Goal: Task Accomplishment & Management: Use online tool/utility

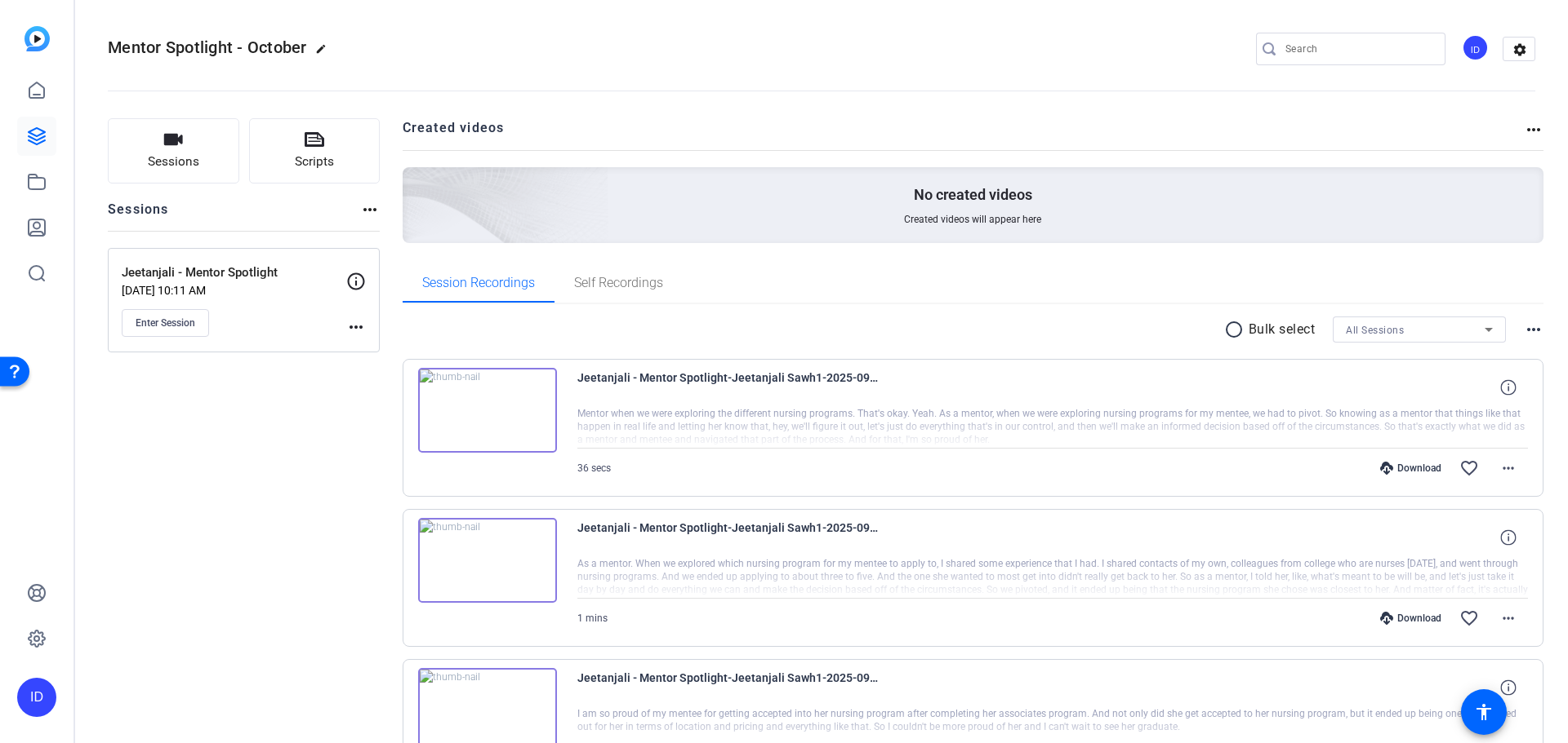
scroll to position [22, 0]
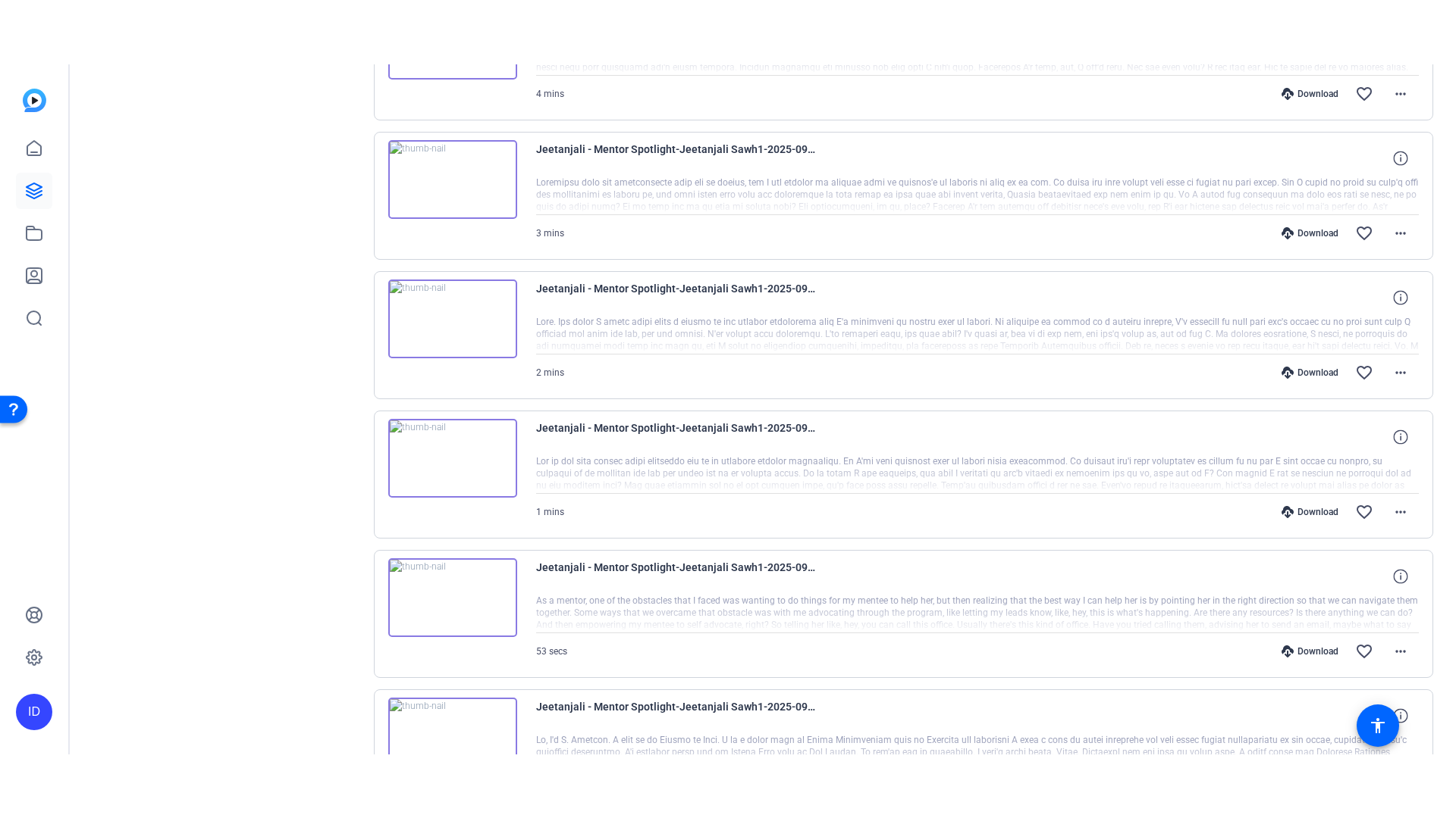
scroll to position [954, 0]
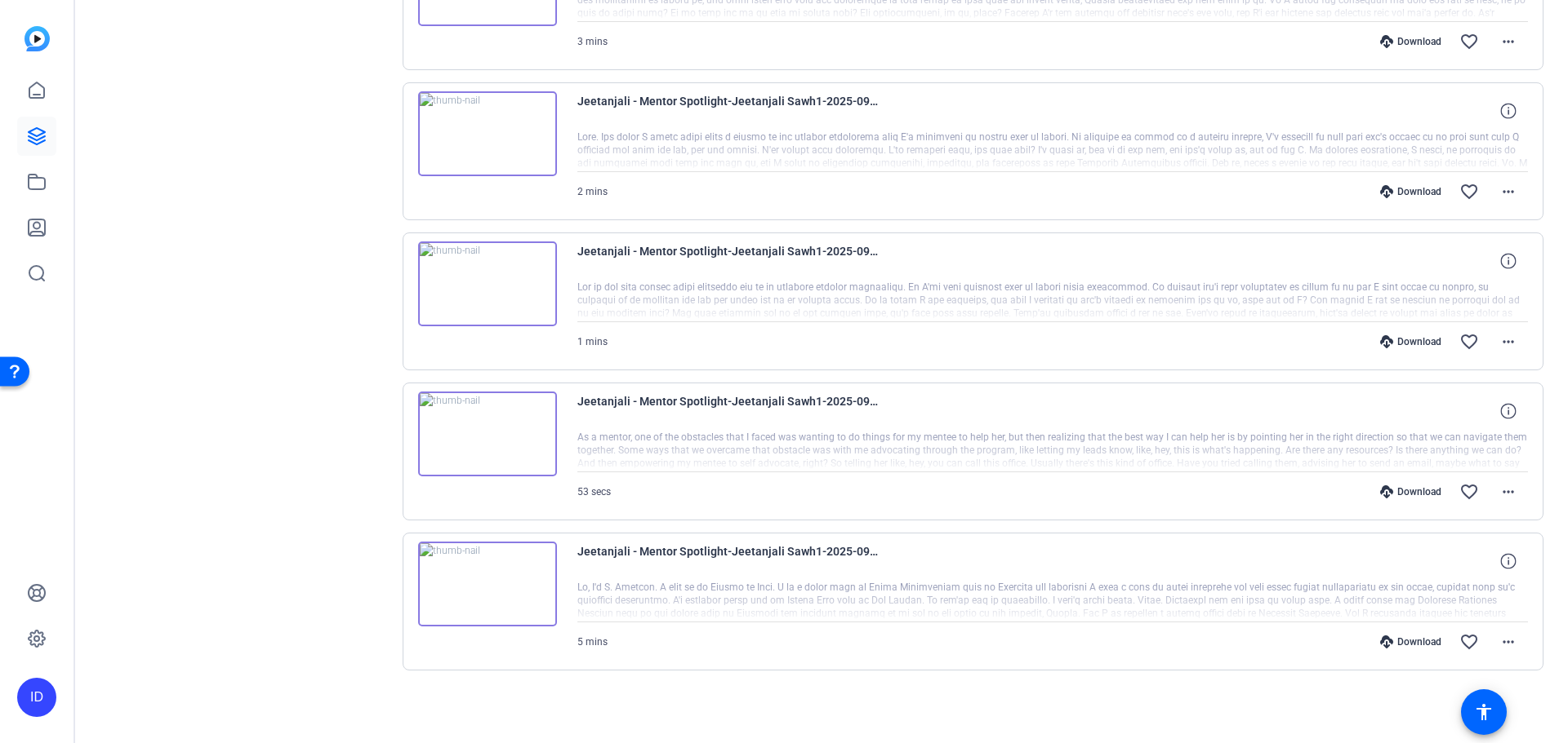
click at [529, 594] on img at bounding box center [487, 584] width 139 height 85
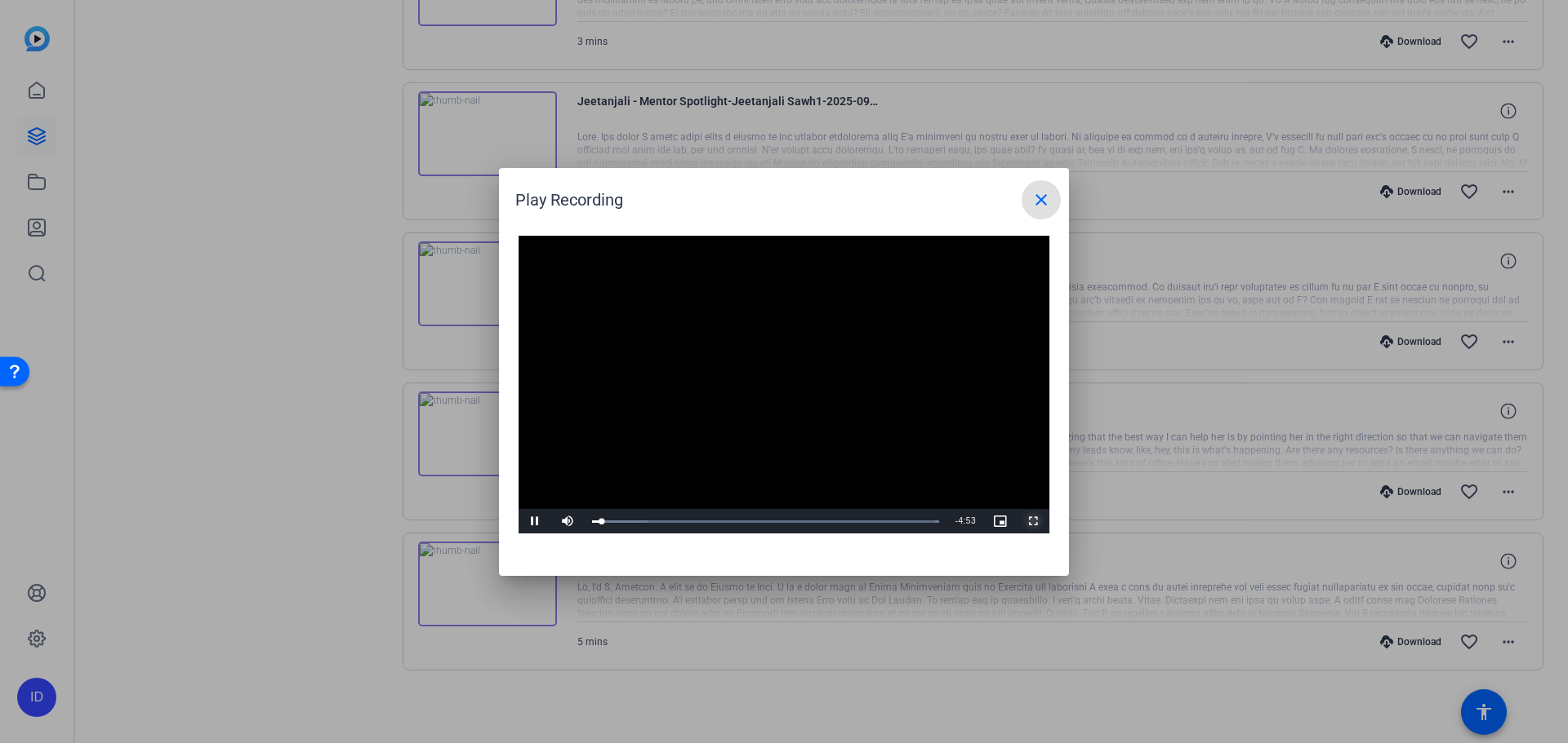
click at [1042, 521] on span "Video Player" at bounding box center [1033, 521] width 32 height 0
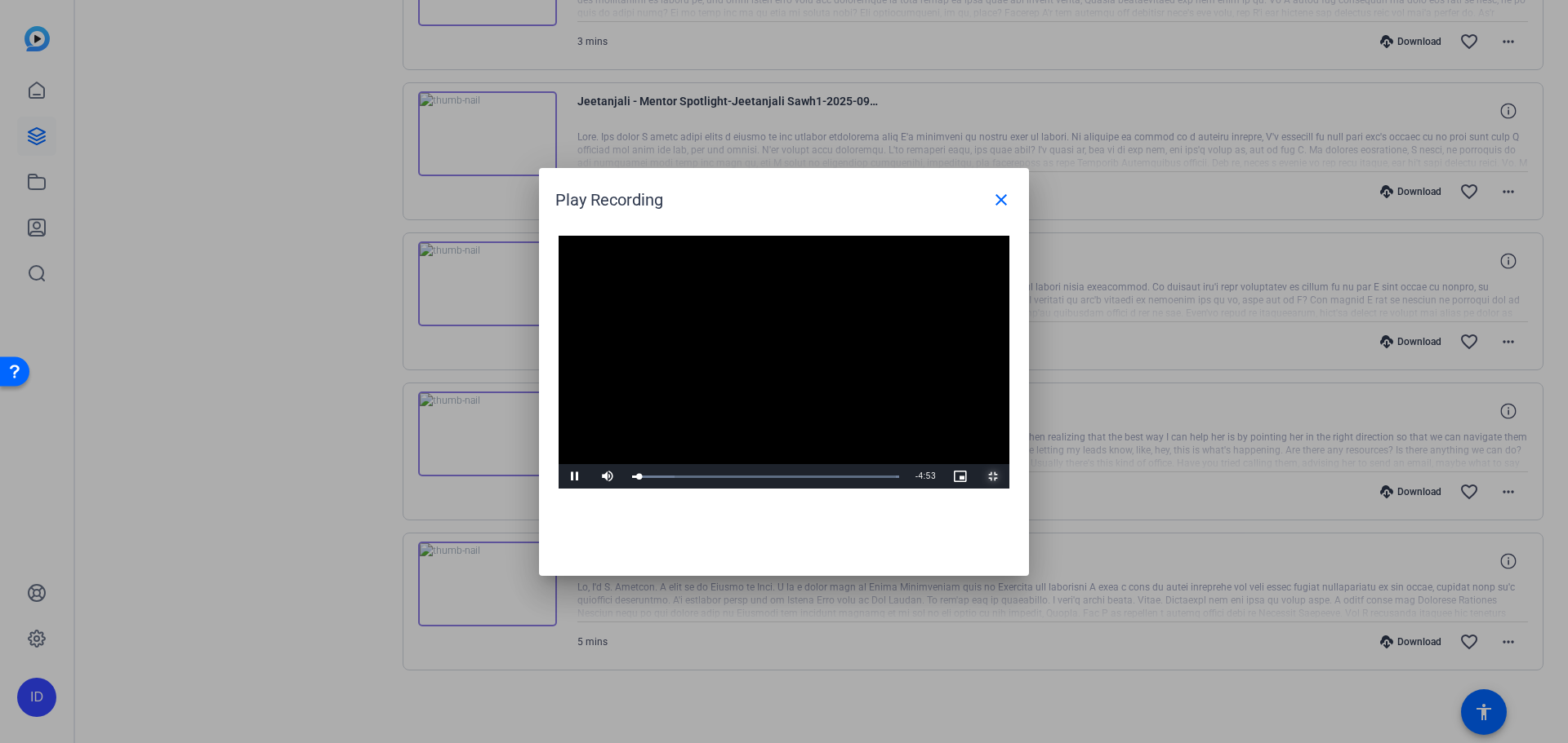
scroll to position [889, 0]
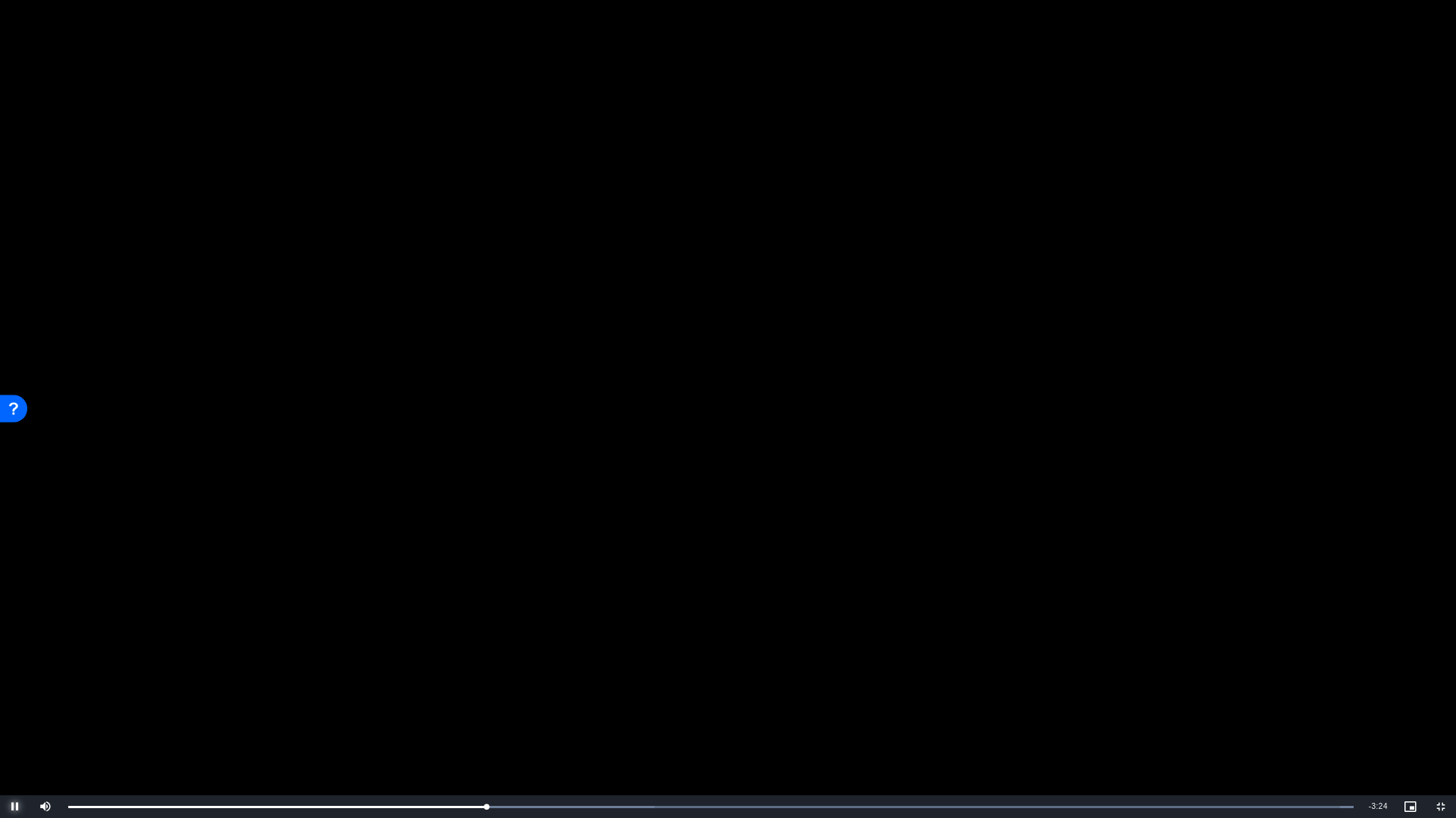
click at [10, 690] on span "Video Player" at bounding box center [15, 807] width 30 height 0
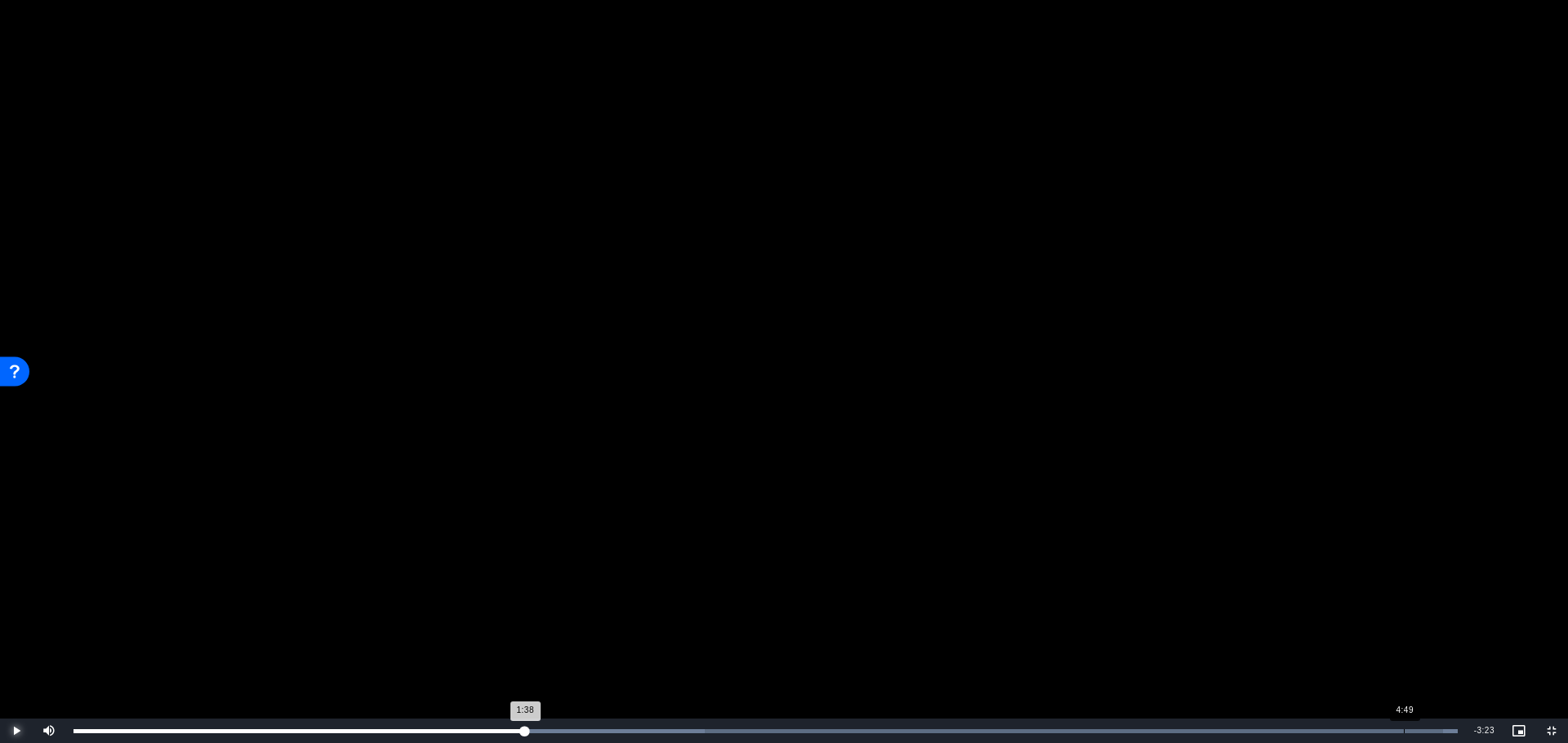
scroll to position [1027, 0]
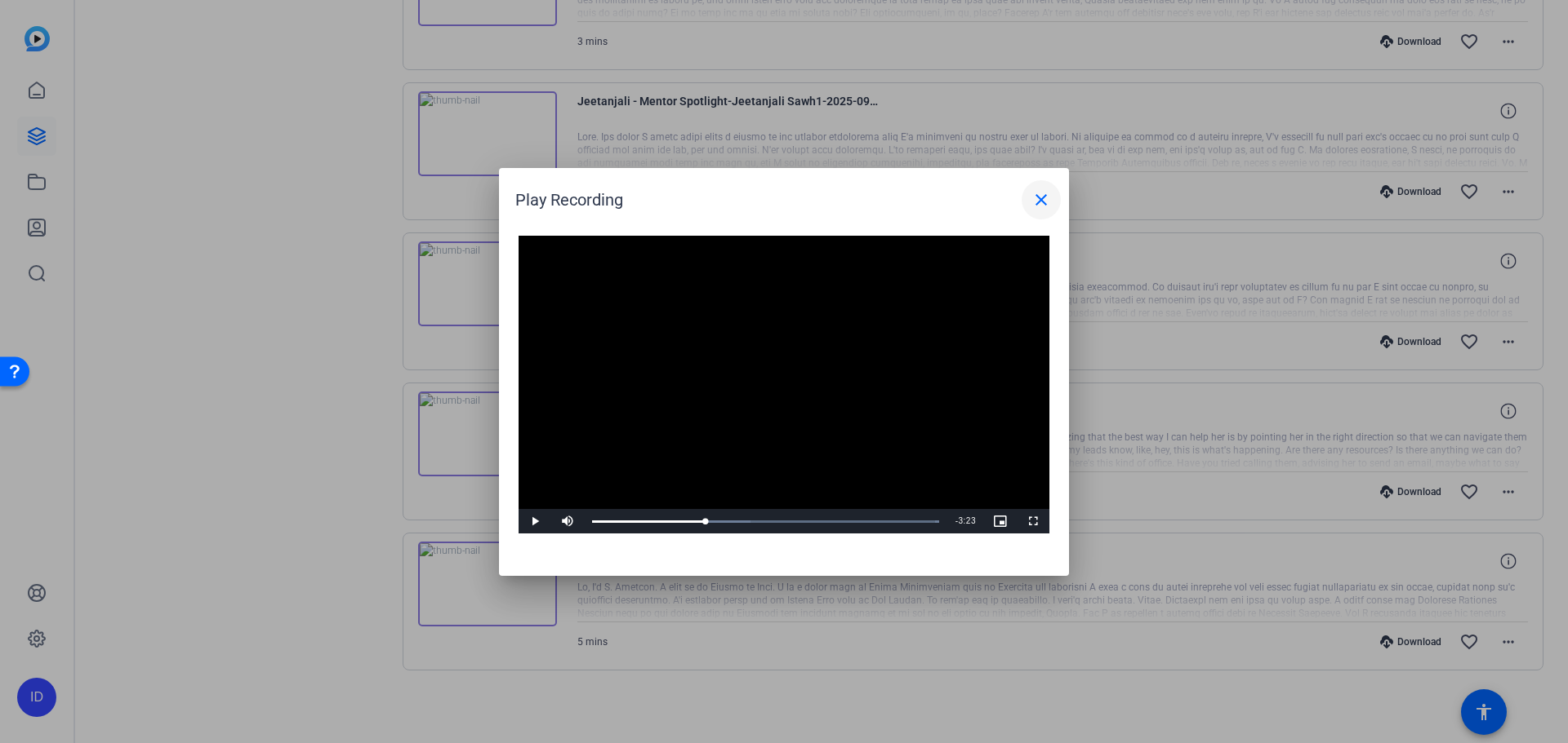
click at [1034, 206] on mat-icon "close" at bounding box center [1041, 200] width 20 height 20
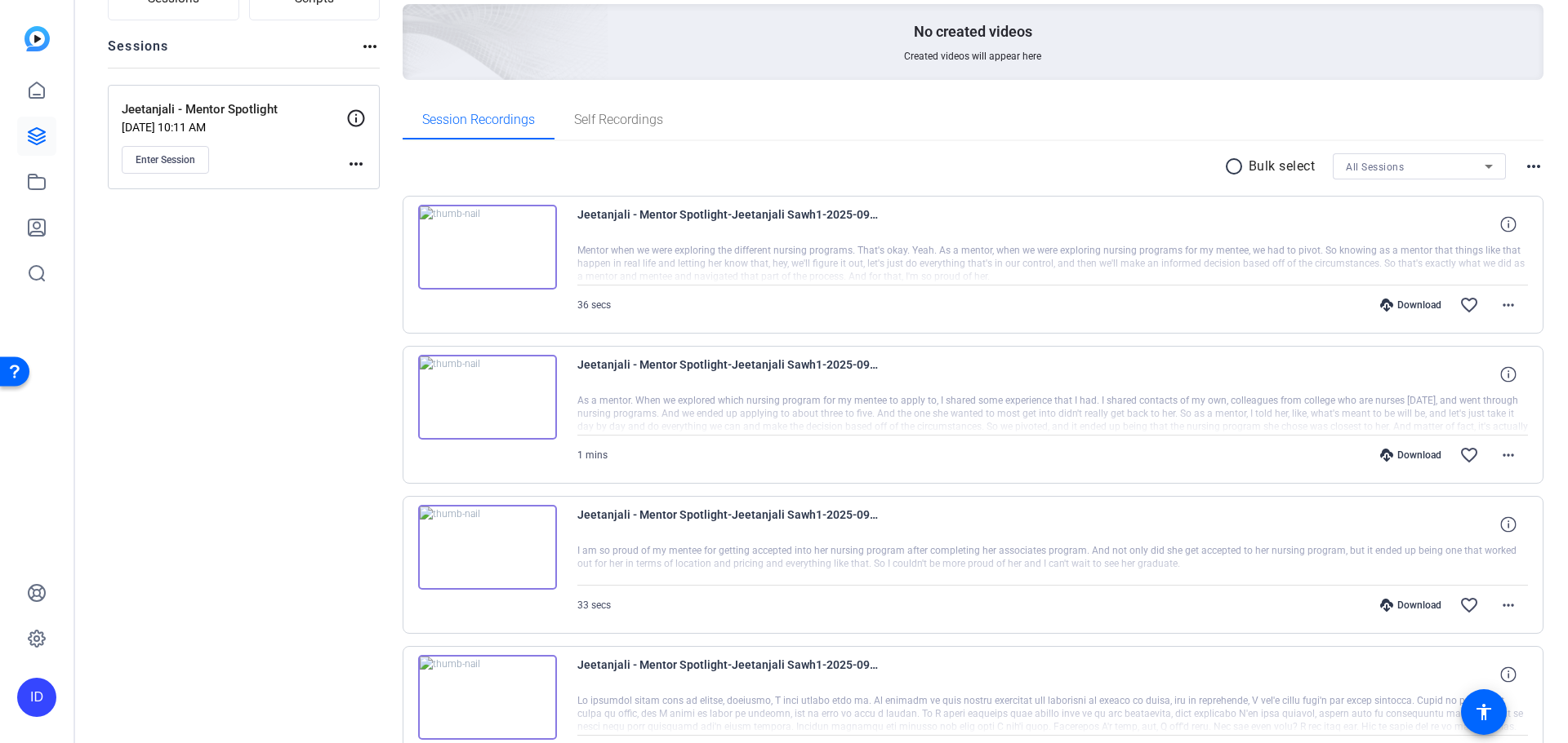
scroll to position [244, 0]
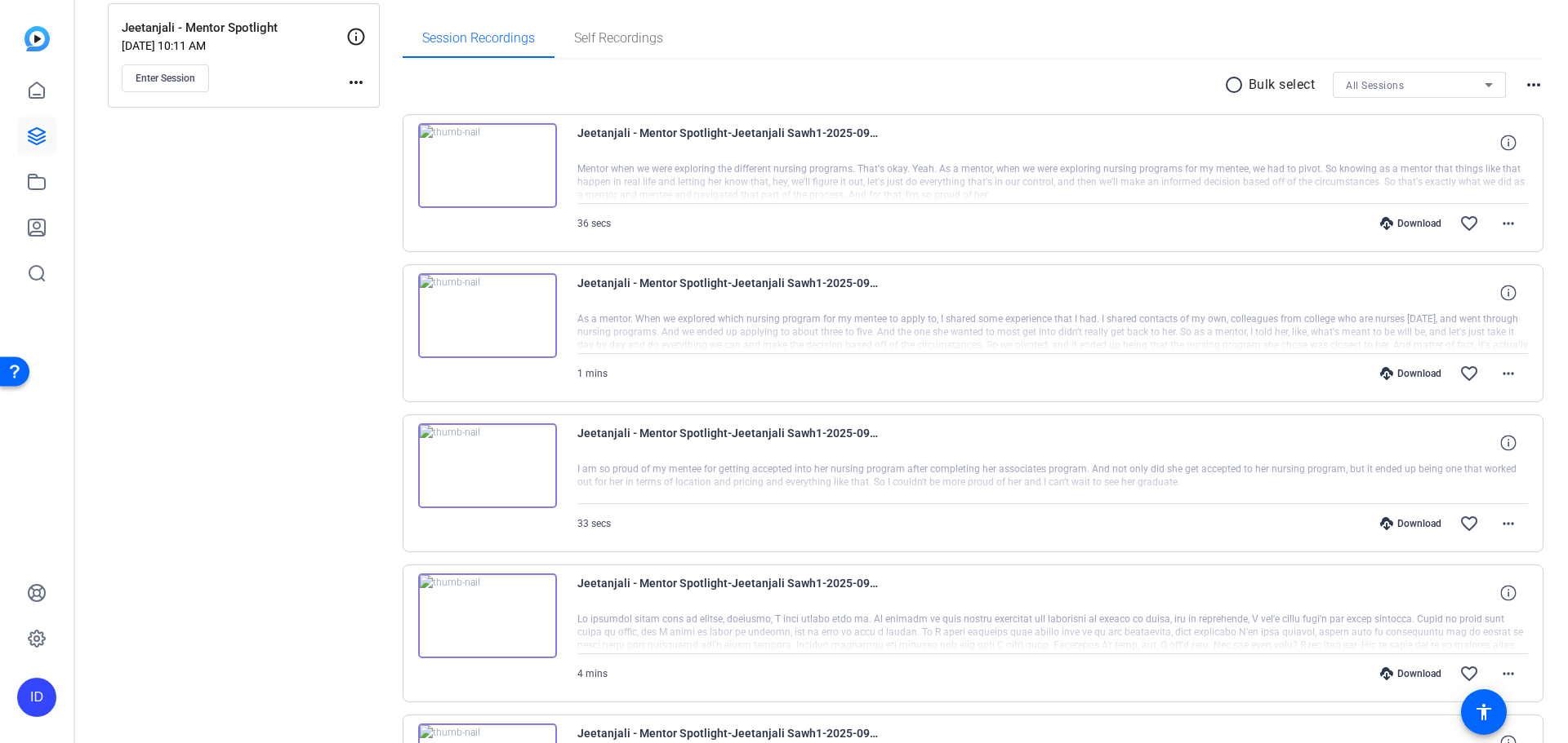
click at [479, 463] on img at bounding box center [487, 466] width 139 height 85
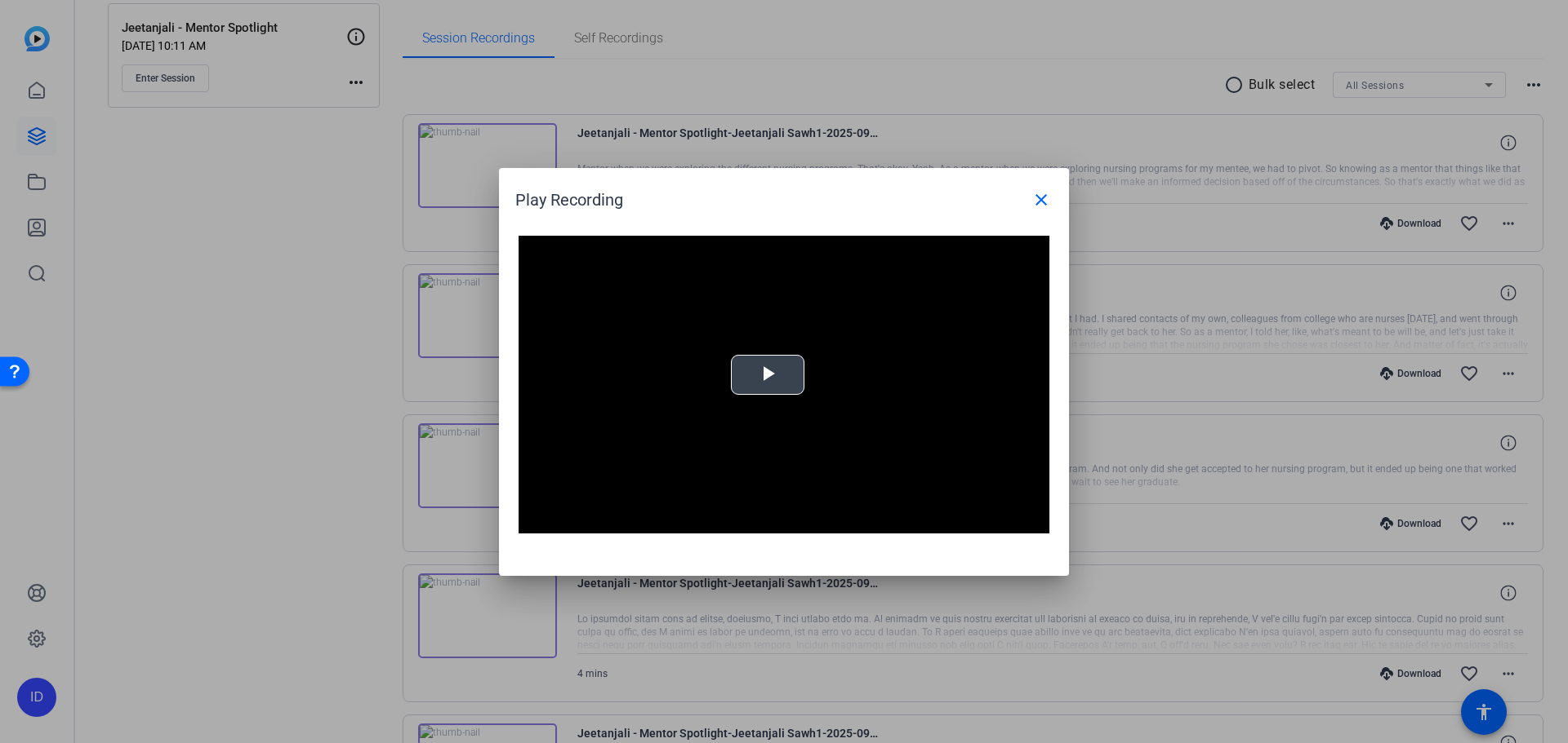
click at [736, 381] on div "Video Player is loading. Play Video Play Mute Current Time 0:00 / Duration 0:32…" at bounding box center [784, 385] width 530 height 298
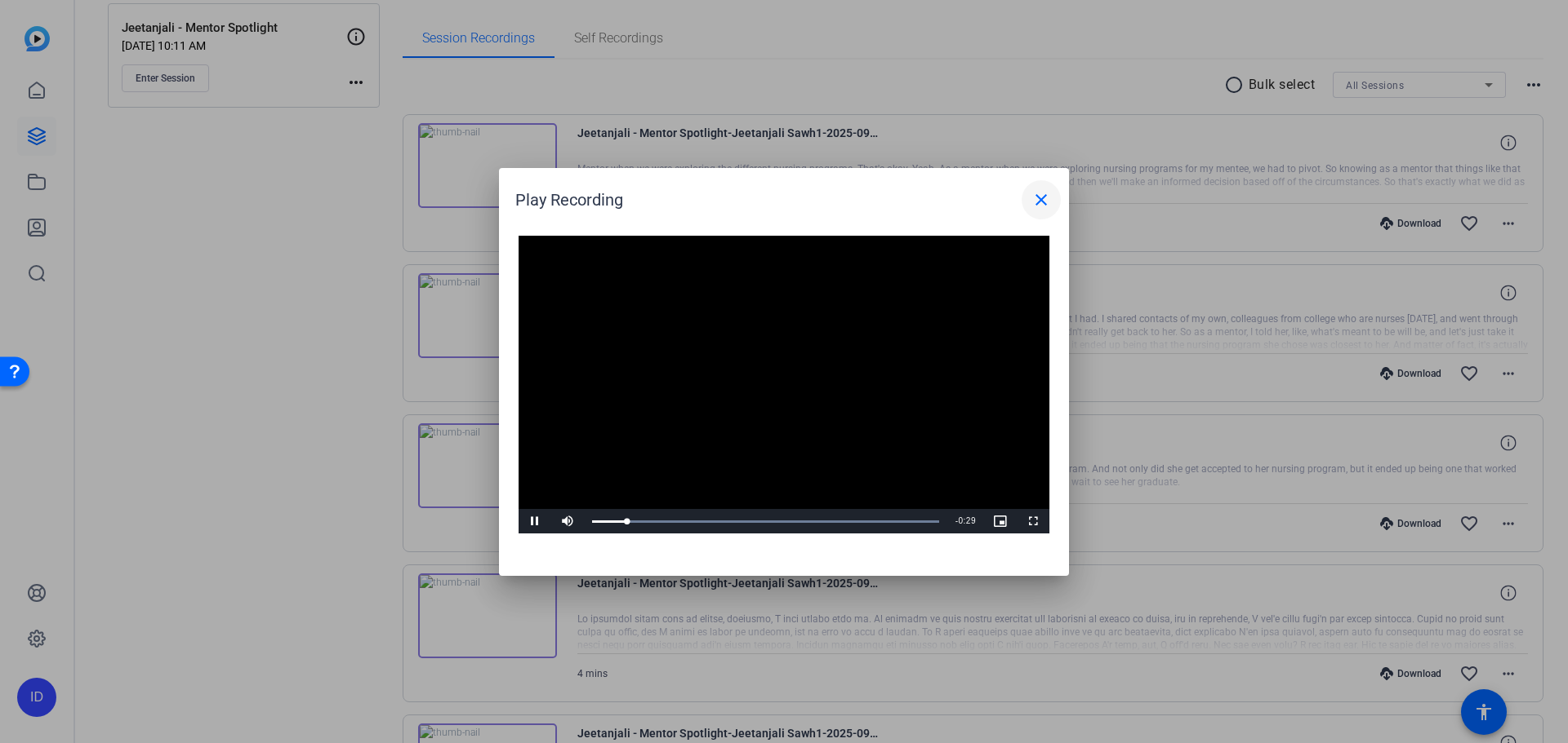
click at [1047, 200] on mat-icon "close" at bounding box center [1041, 200] width 20 height 20
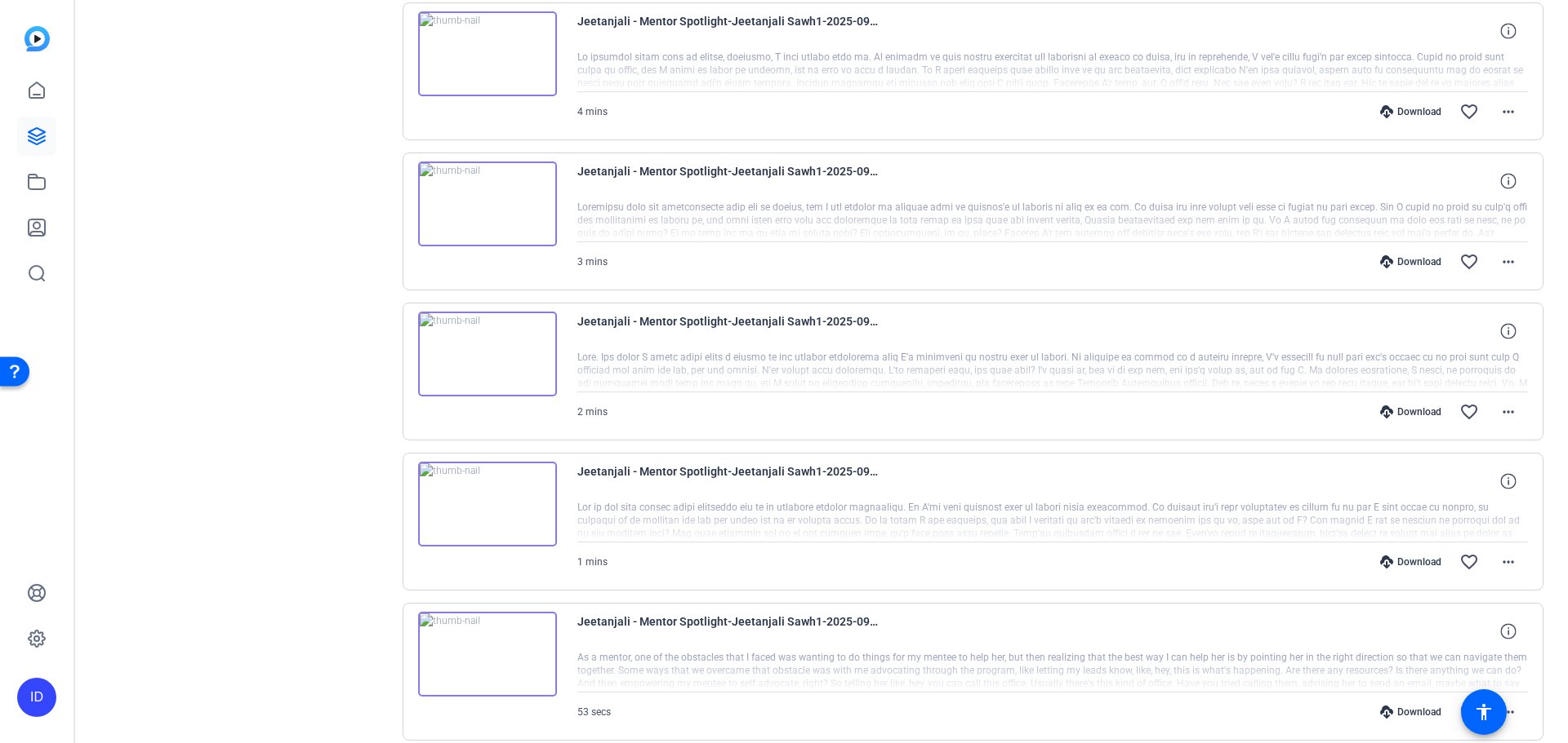
scroll to position [816, 0]
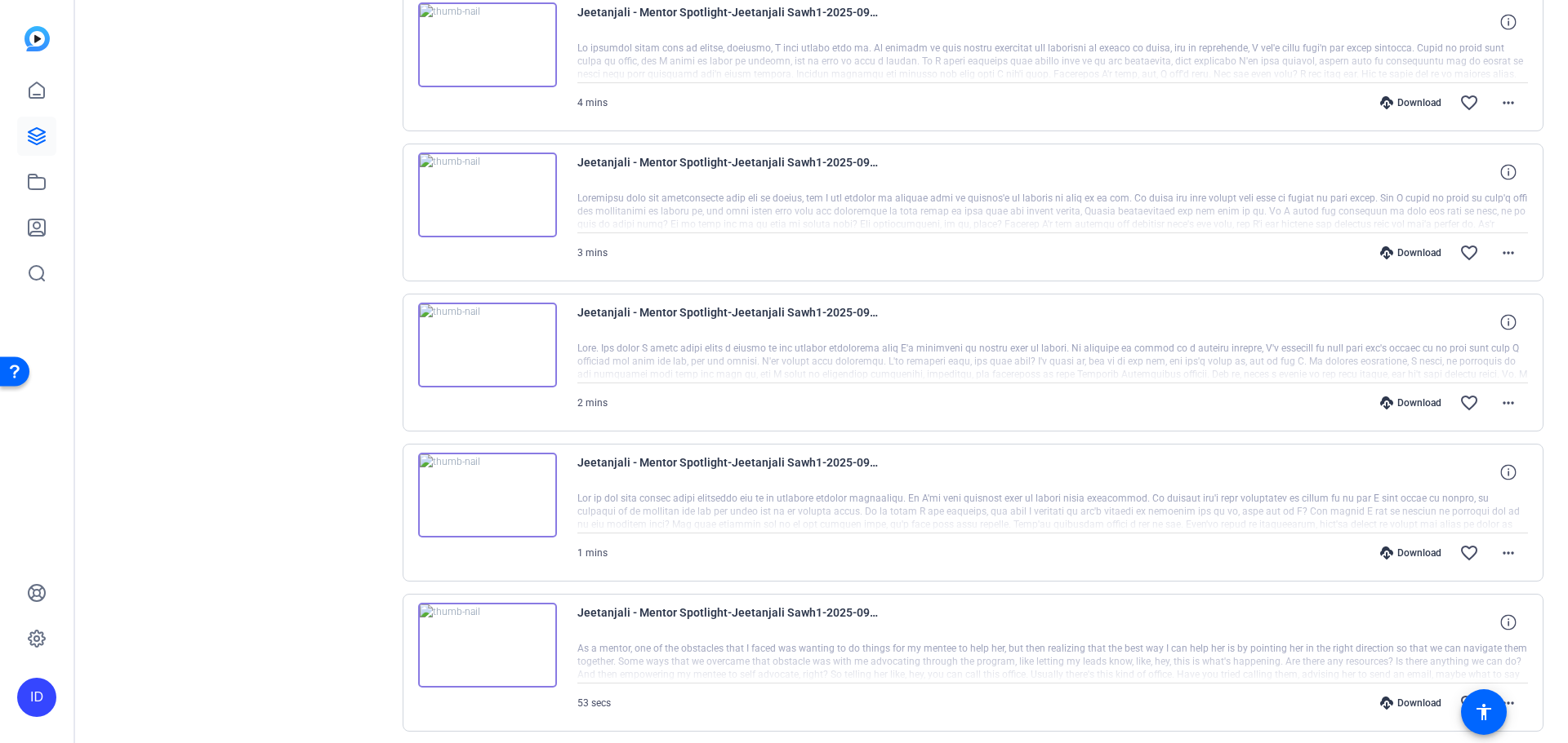
click at [520, 198] on img at bounding box center [487, 195] width 139 height 85
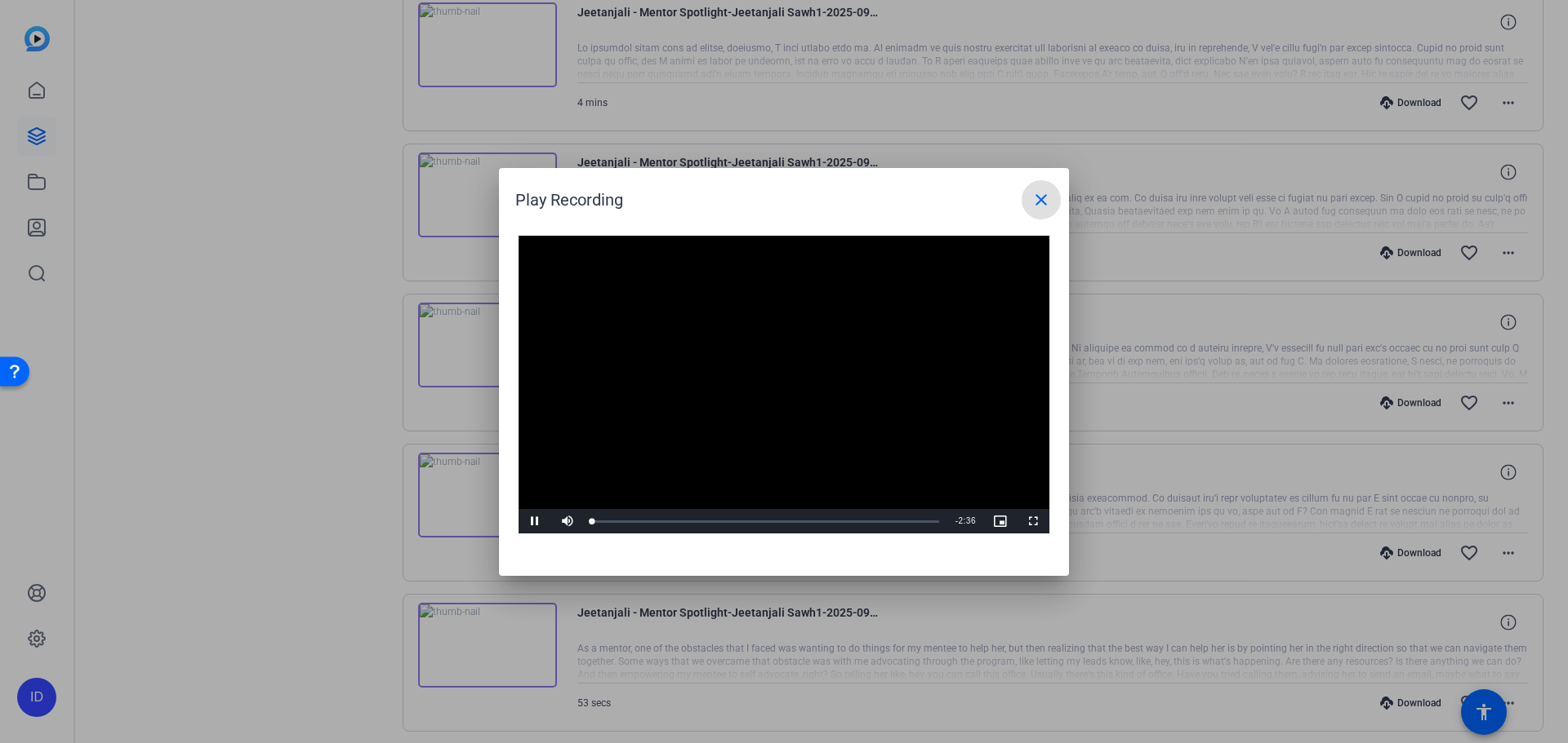
click at [755, 367] on video "Video Player" at bounding box center [784, 385] width 530 height 298
click at [824, 519] on div "1:44" at bounding box center [824, 521] width 1 height 5
click at [543, 521] on span "Video Player" at bounding box center [535, 521] width 32 height 0
click at [527, 521] on span "Video Player" at bounding box center [535, 521] width 32 height 0
click at [1044, 194] on mat-icon "close" at bounding box center [1041, 200] width 20 height 20
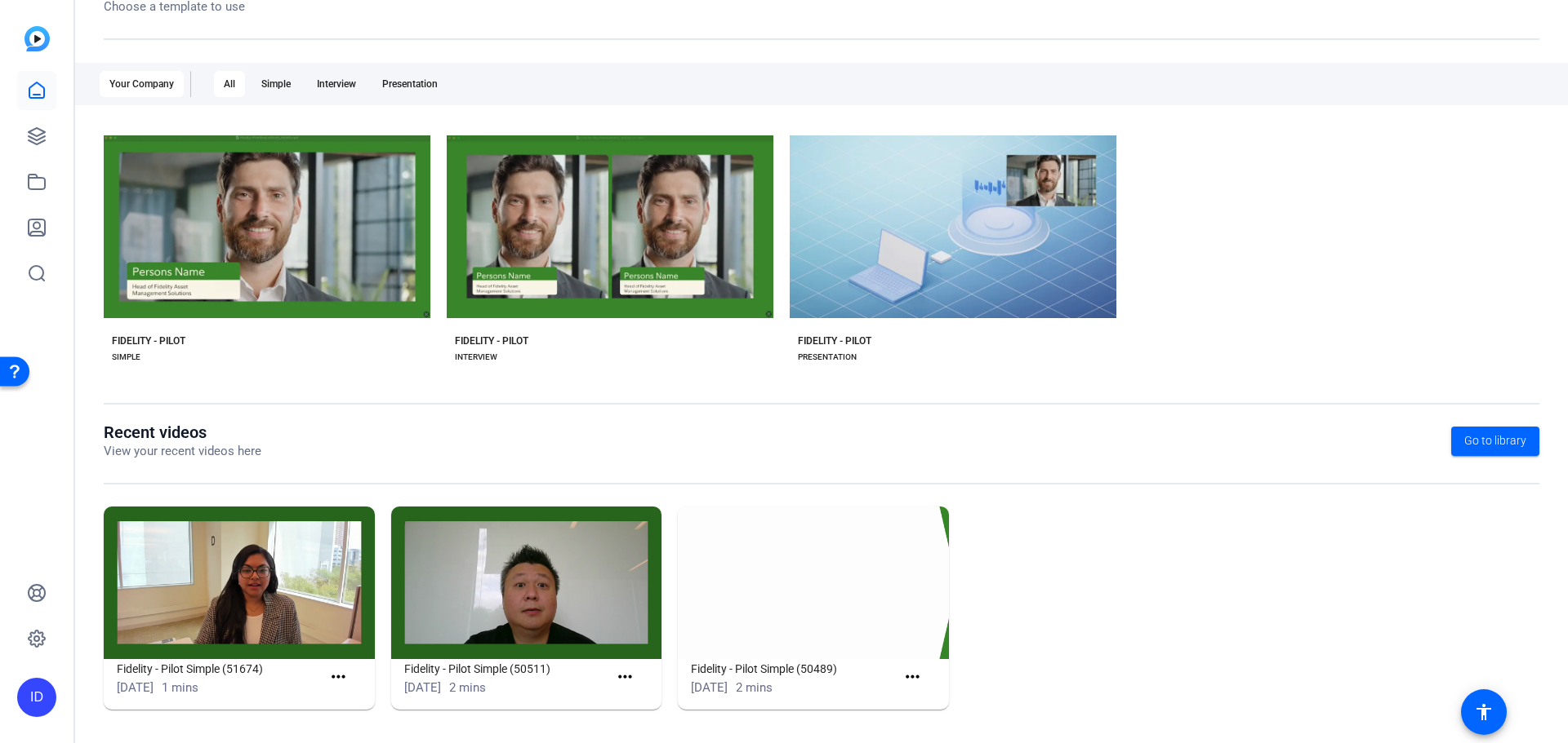
scroll to position [221, 0]
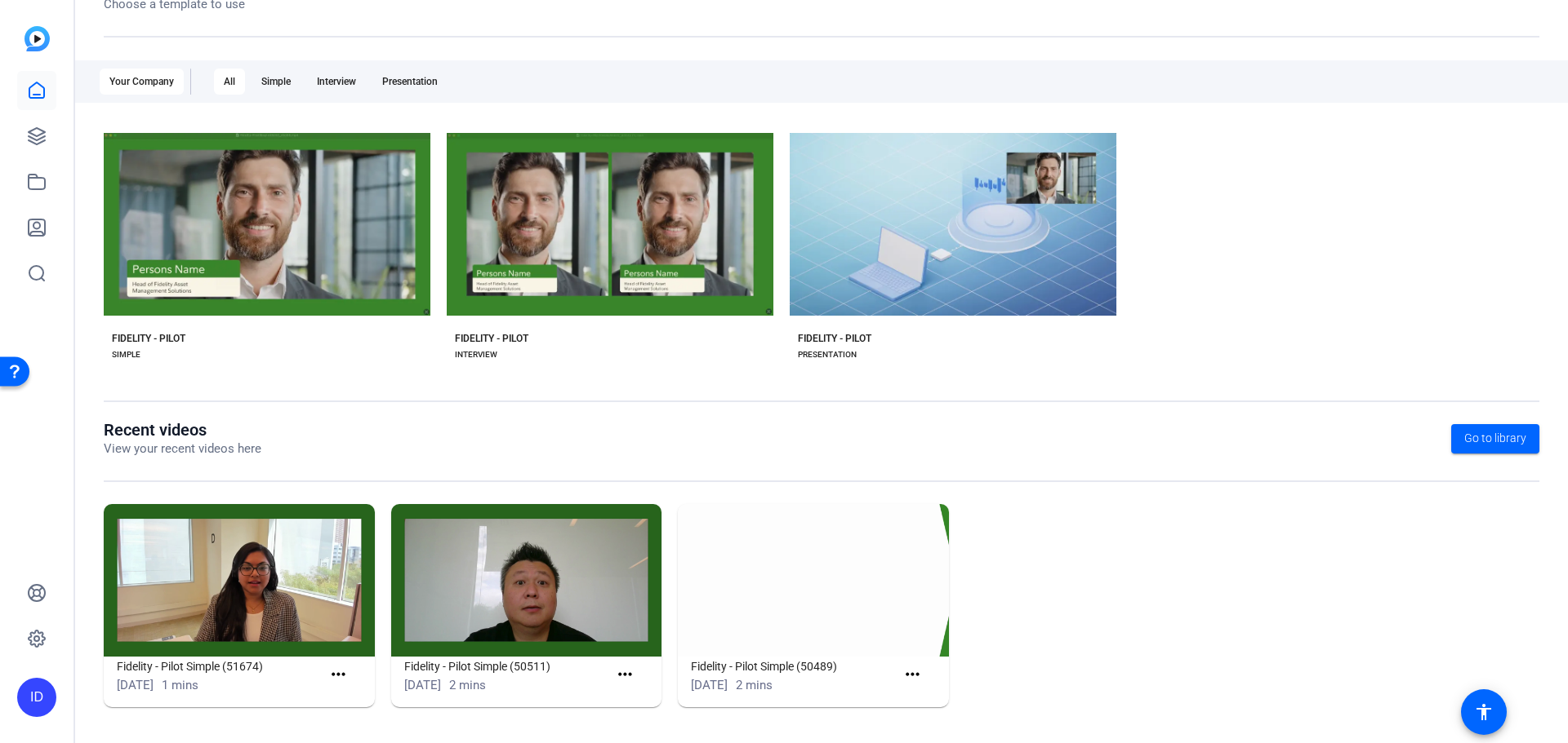
click at [548, 610] on img at bounding box center [526, 580] width 271 height 152
click at [632, 665] on mat-icon "more_horiz" at bounding box center [624, 675] width 21 height 21
click at [641, 701] on span "View" at bounding box center [657, 700] width 65 height 20
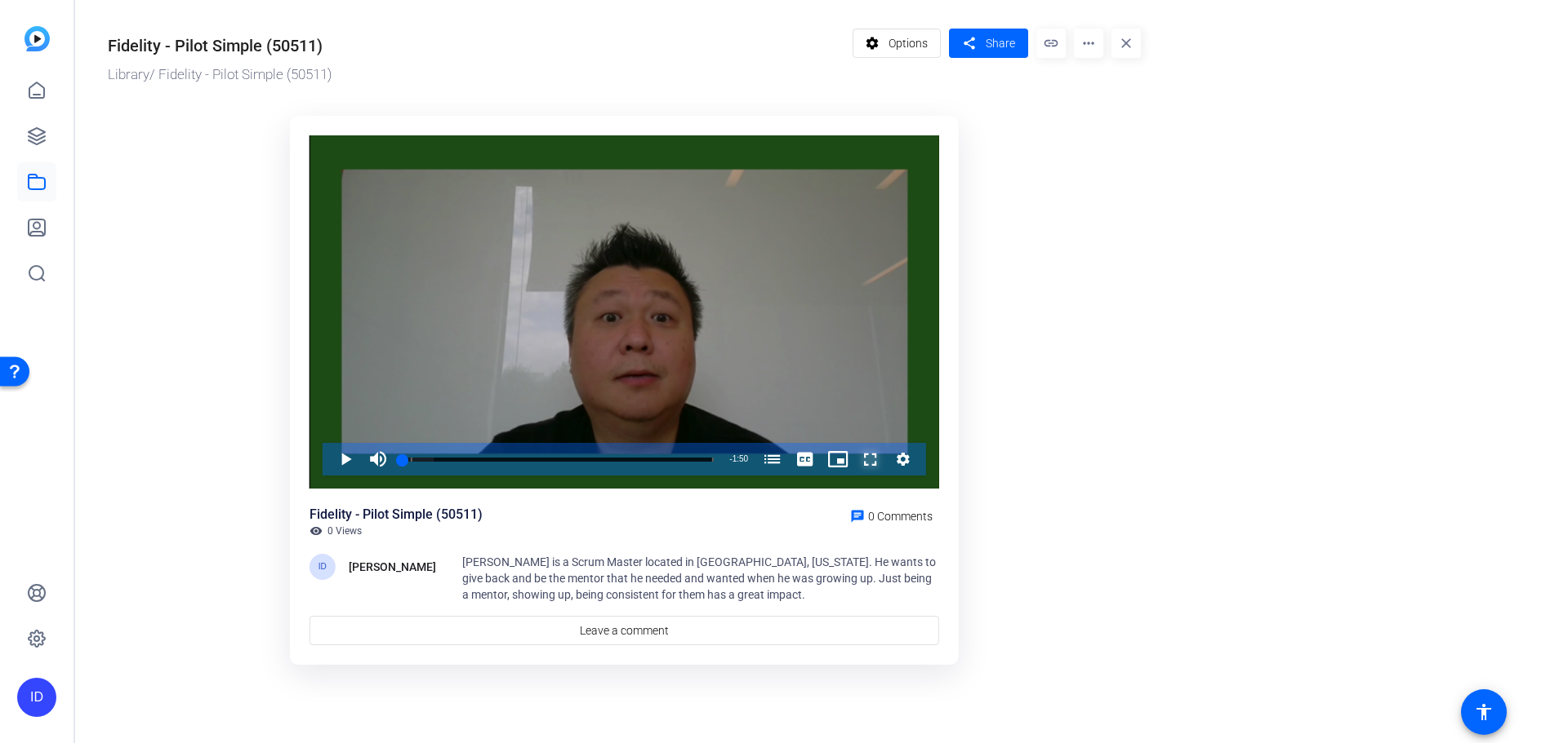
click at [854, 453] on span "Video Player" at bounding box center [854, 459] width 0 height 32
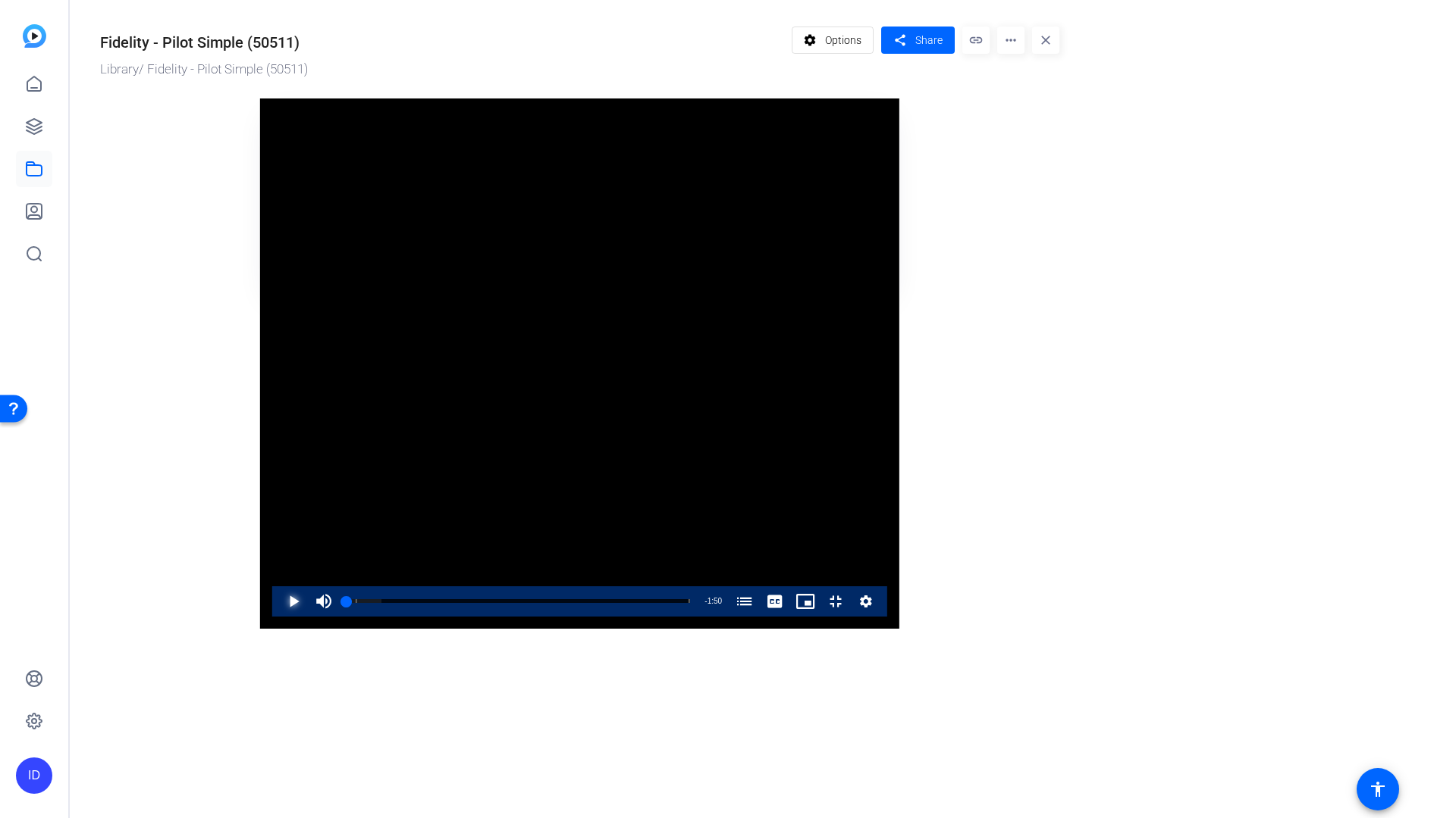
click at [278, 617] on span "Video Player" at bounding box center [278, 601] width 0 height 30
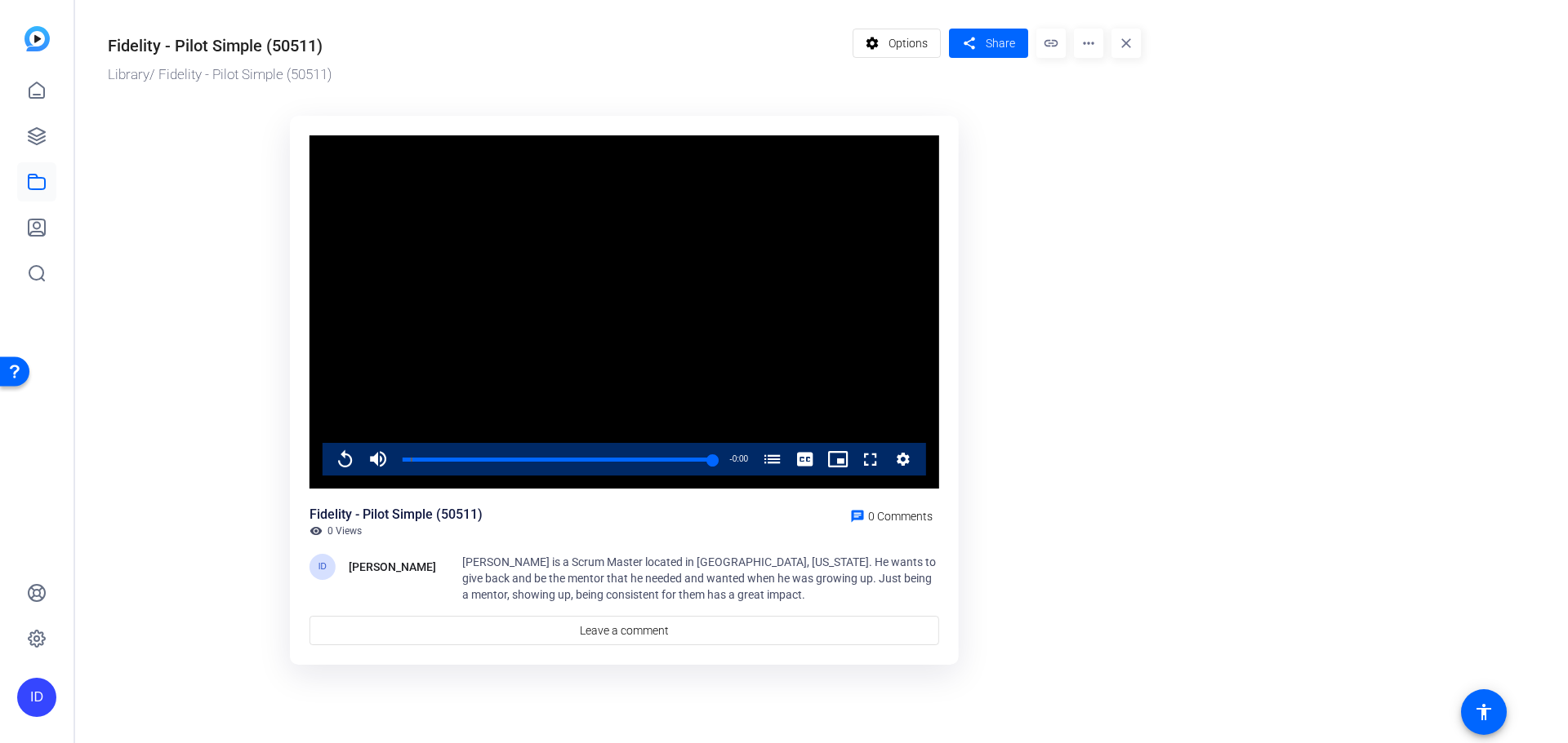
click at [1080, 50] on mat-icon "more_horiz" at bounding box center [1088, 43] width 30 height 30
click at [1144, 89] on span "Edit in Creator" at bounding box center [1121, 93] width 68 height 20
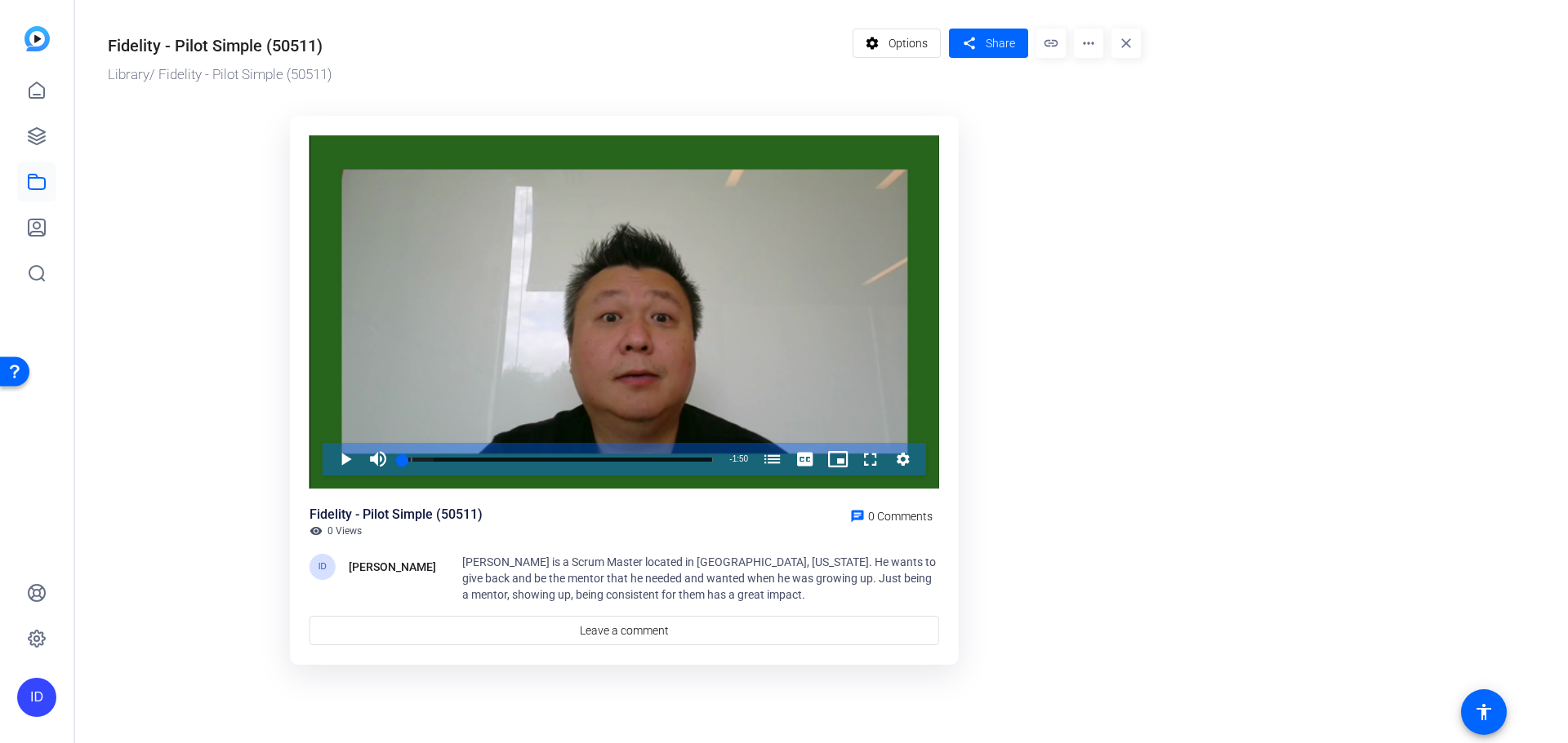
click at [464, 572] on span "Kui Mai is a Scrum Master located in Durham, North Carolina. He wants to give b…" at bounding box center [698, 578] width 474 height 46
drag, startPoint x: 457, startPoint y: 553, endPoint x: 497, endPoint y: 567, distance: 42.4
click at [497, 567] on div "Fidelity - Pilot Simple (50511) visibility 0 Views chat 0 Comments ID Itzel Del…" at bounding box center [624, 575] width 630 height 141
click at [470, 564] on span "Kui Mai is a Scrum Master located in Durham, North Carolina. He wants to give b…" at bounding box center [698, 578] width 474 height 46
drag, startPoint x: 476, startPoint y: 564, endPoint x: 451, endPoint y: 563, distance: 25.0
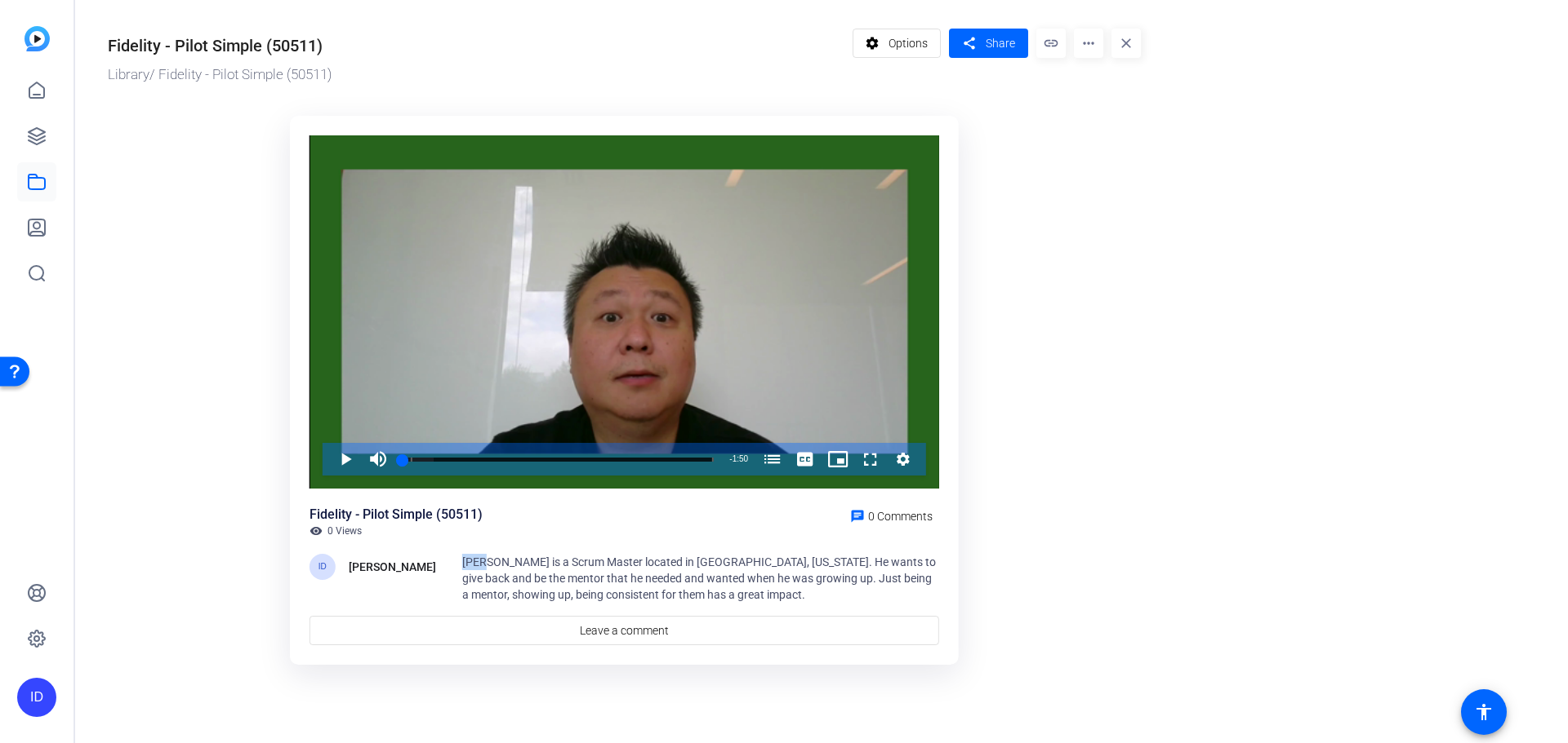
click at [451, 563] on div "ID Itzel Delgado Kui Mai is a Scrum Master located in Durham, North Carolina. H…" at bounding box center [624, 578] width 630 height 49
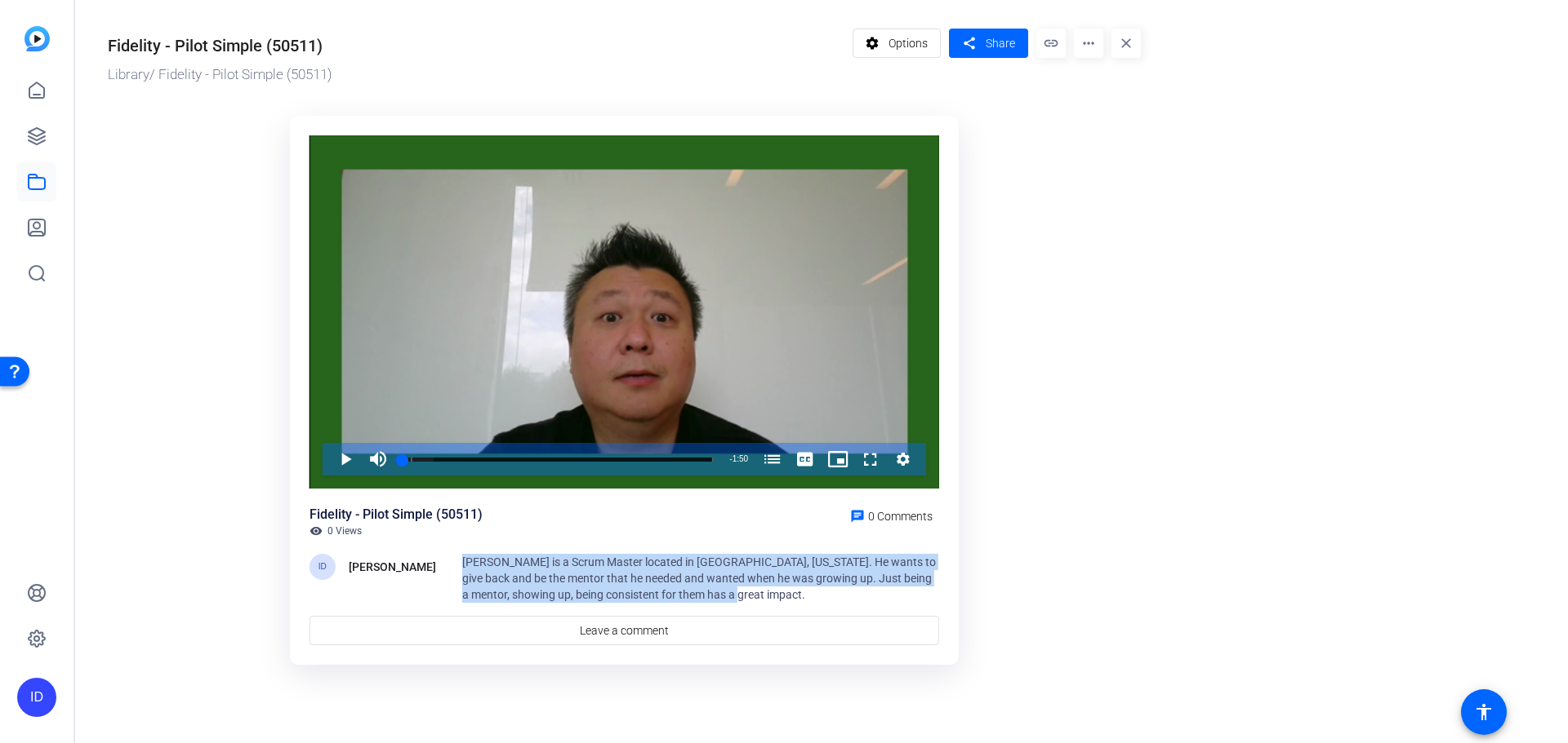
drag, startPoint x: 700, startPoint y: 600, endPoint x: 412, endPoint y: 559, distance: 290.9
click at [412, 559] on div "ID Itzel Delgado Kui Mai is a Scrum Master located in Durham, North Carolina. H…" at bounding box center [624, 578] width 630 height 49
click at [547, 575] on span "Kui Mai is a Scrum Master located in Durham, North Carolina. He wants to give b…" at bounding box center [698, 578] width 474 height 46
